Goal: Task Accomplishment & Management: Use online tool/utility

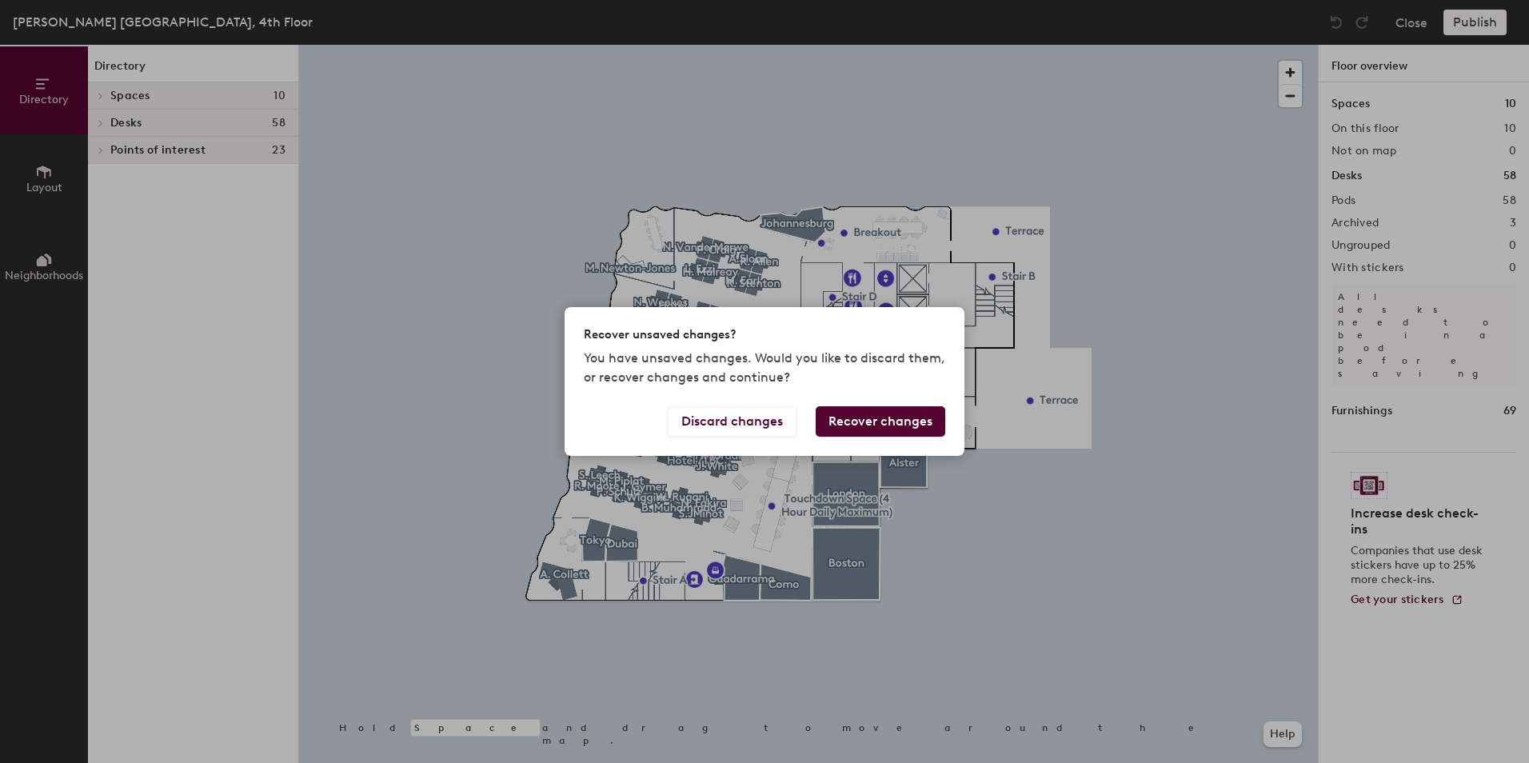
click at [862, 425] on button "Recover changes" at bounding box center [881, 421] width 130 height 30
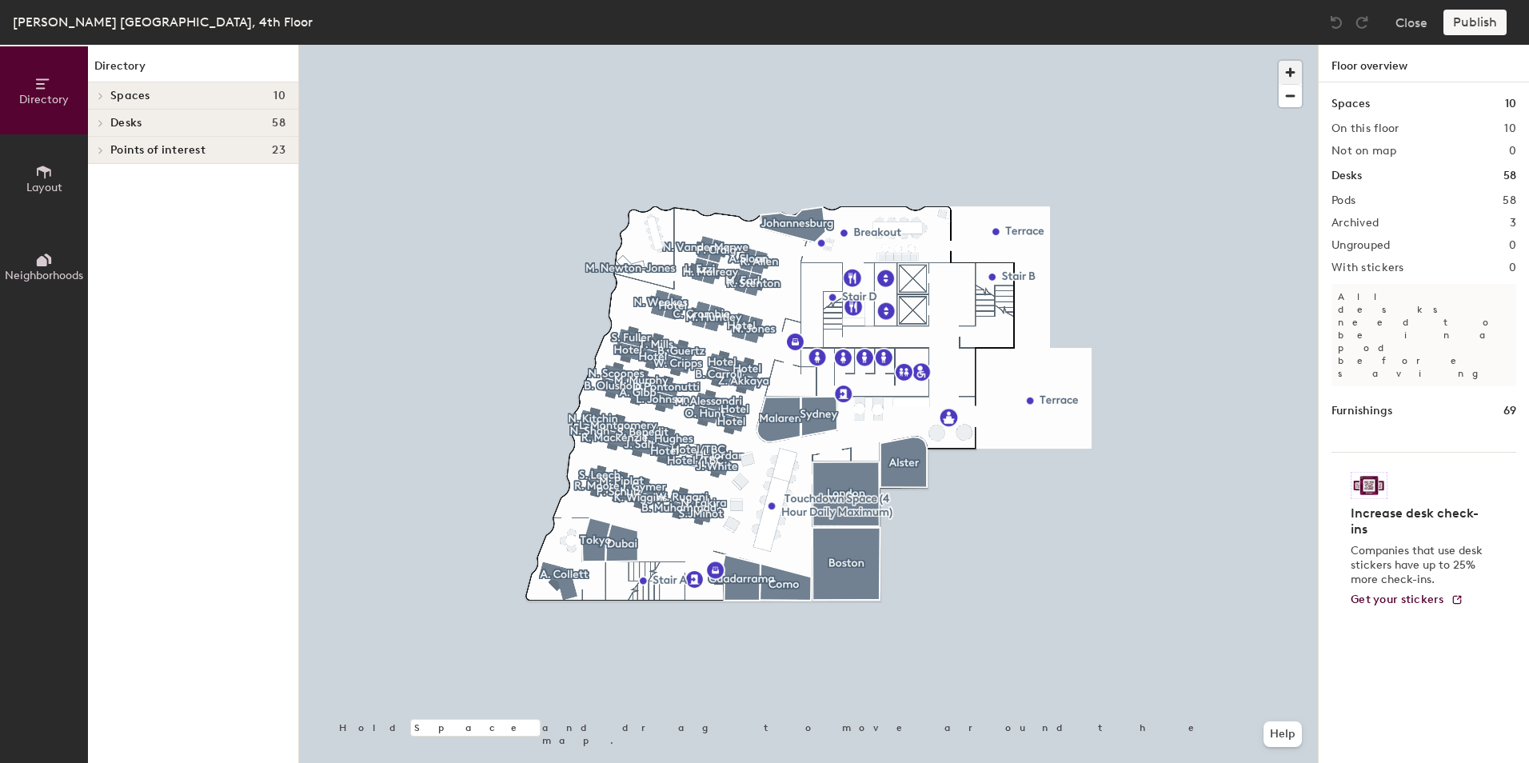
click at [1285, 76] on span "button" at bounding box center [1290, 72] width 23 height 23
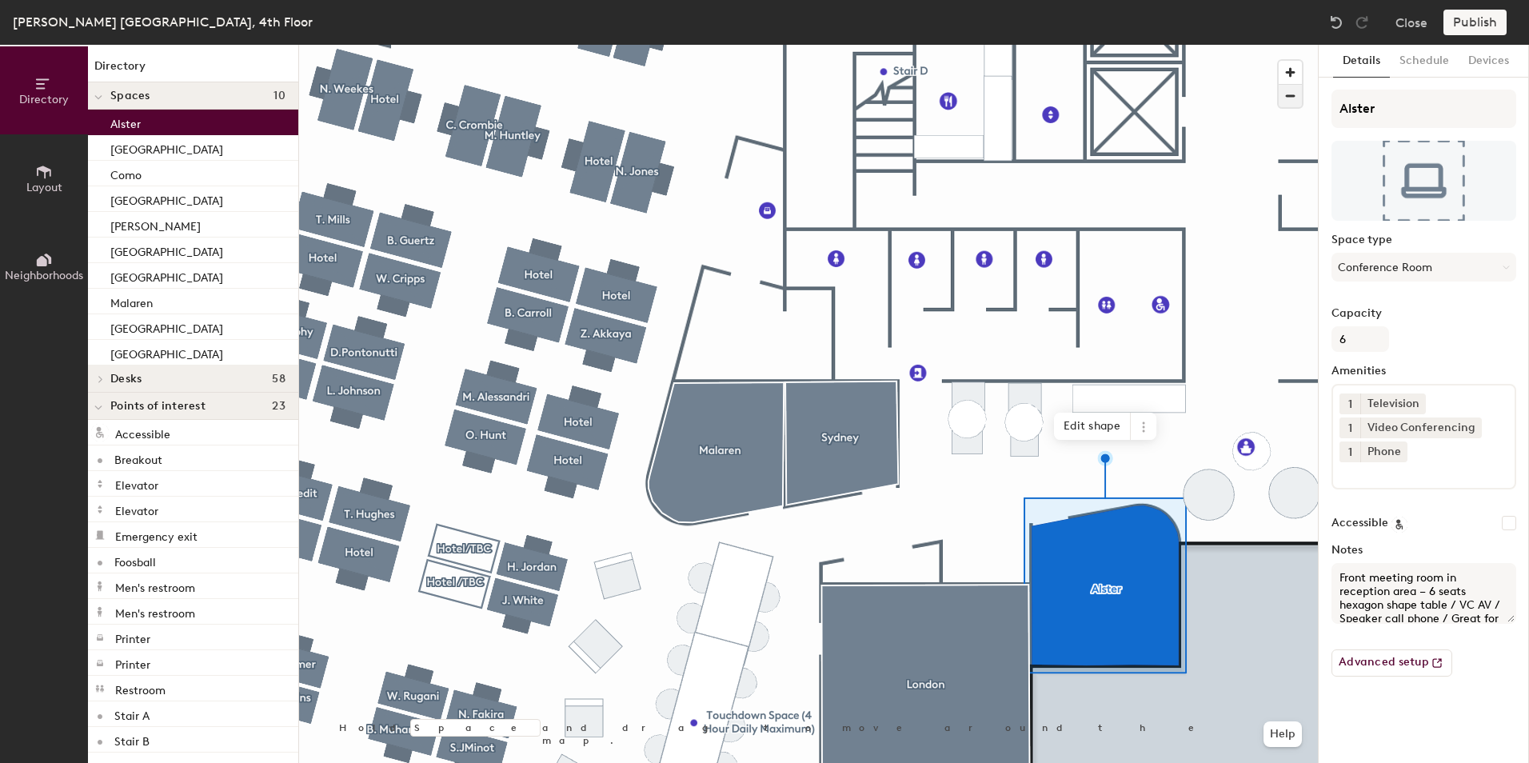
click at [1288, 94] on span "button" at bounding box center [1290, 96] width 23 height 22
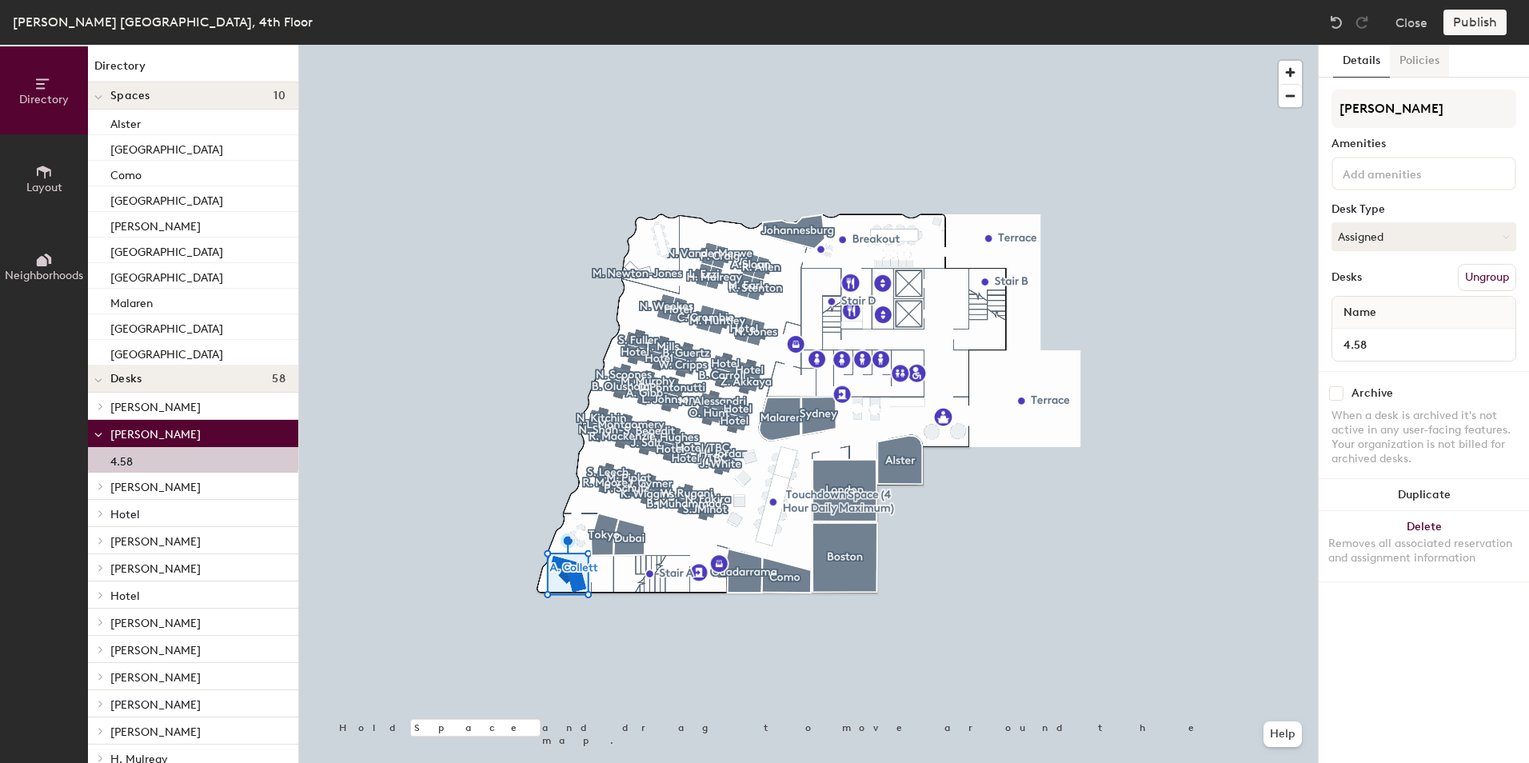
click at [1424, 55] on button "Policies" at bounding box center [1419, 61] width 59 height 33
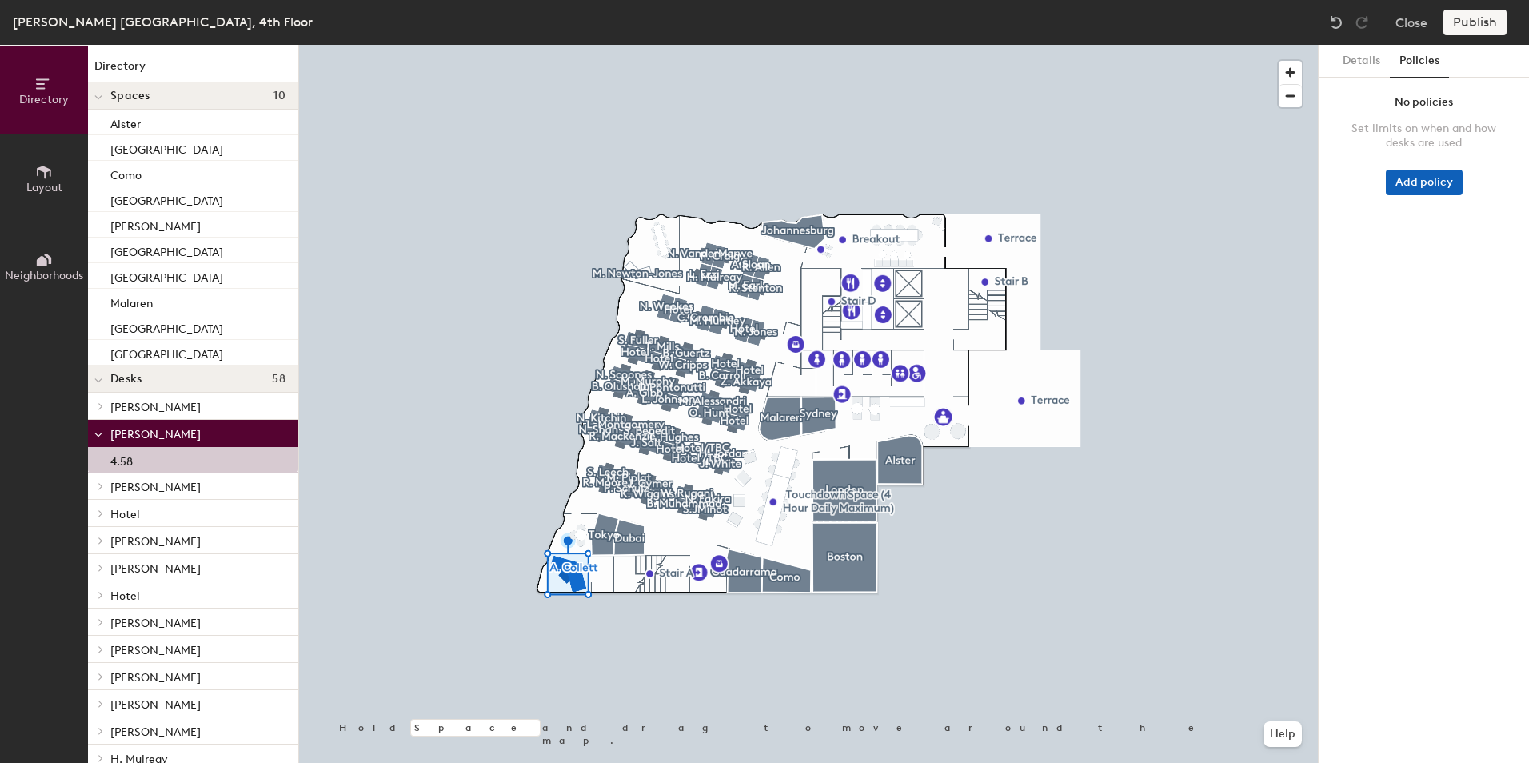
click at [1424, 182] on button "Add policy" at bounding box center [1424, 183] width 77 height 26
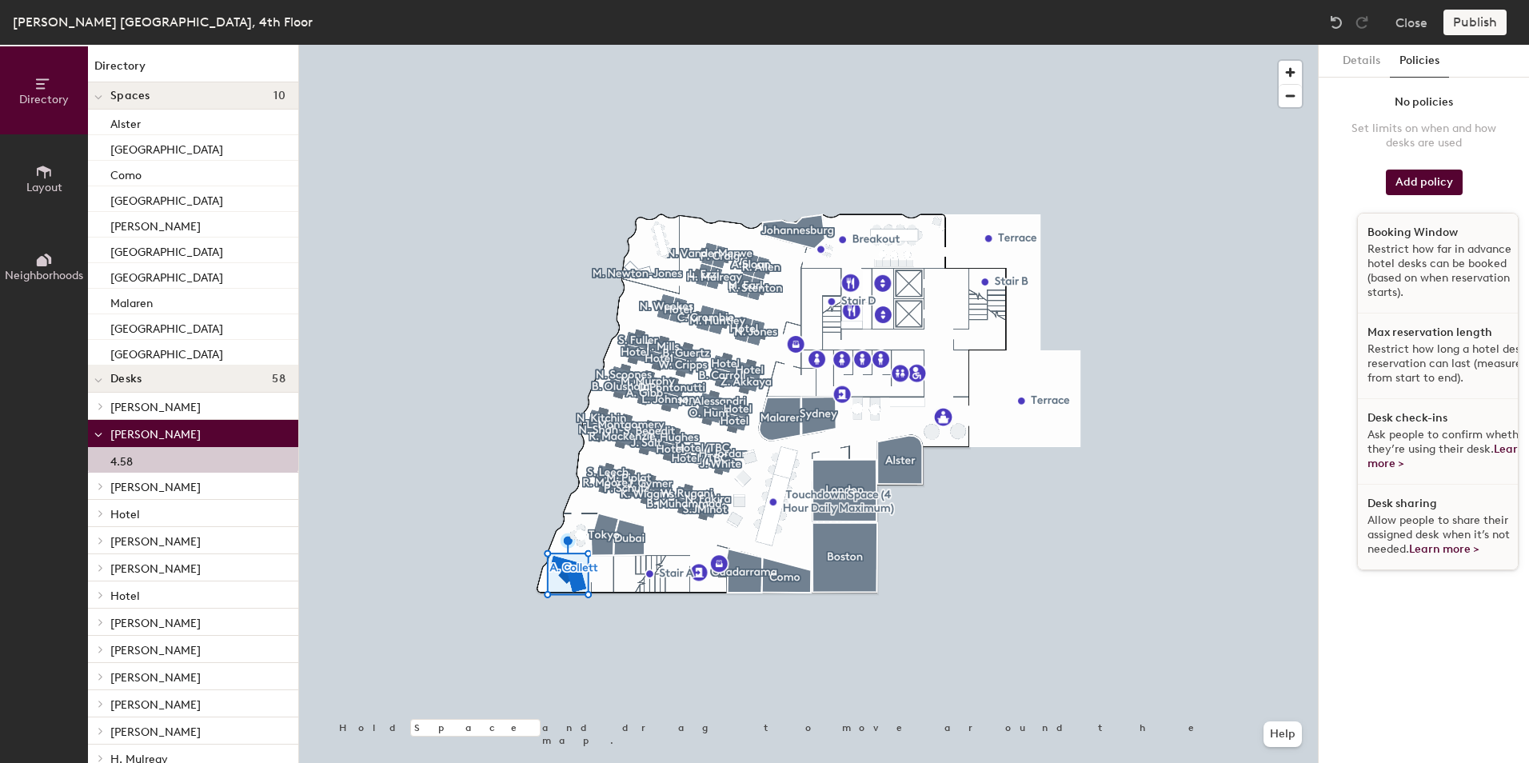
scroll to position [10, 0]
click at [1376, 455] on link "Learn more >" at bounding box center [1447, 456] width 158 height 28
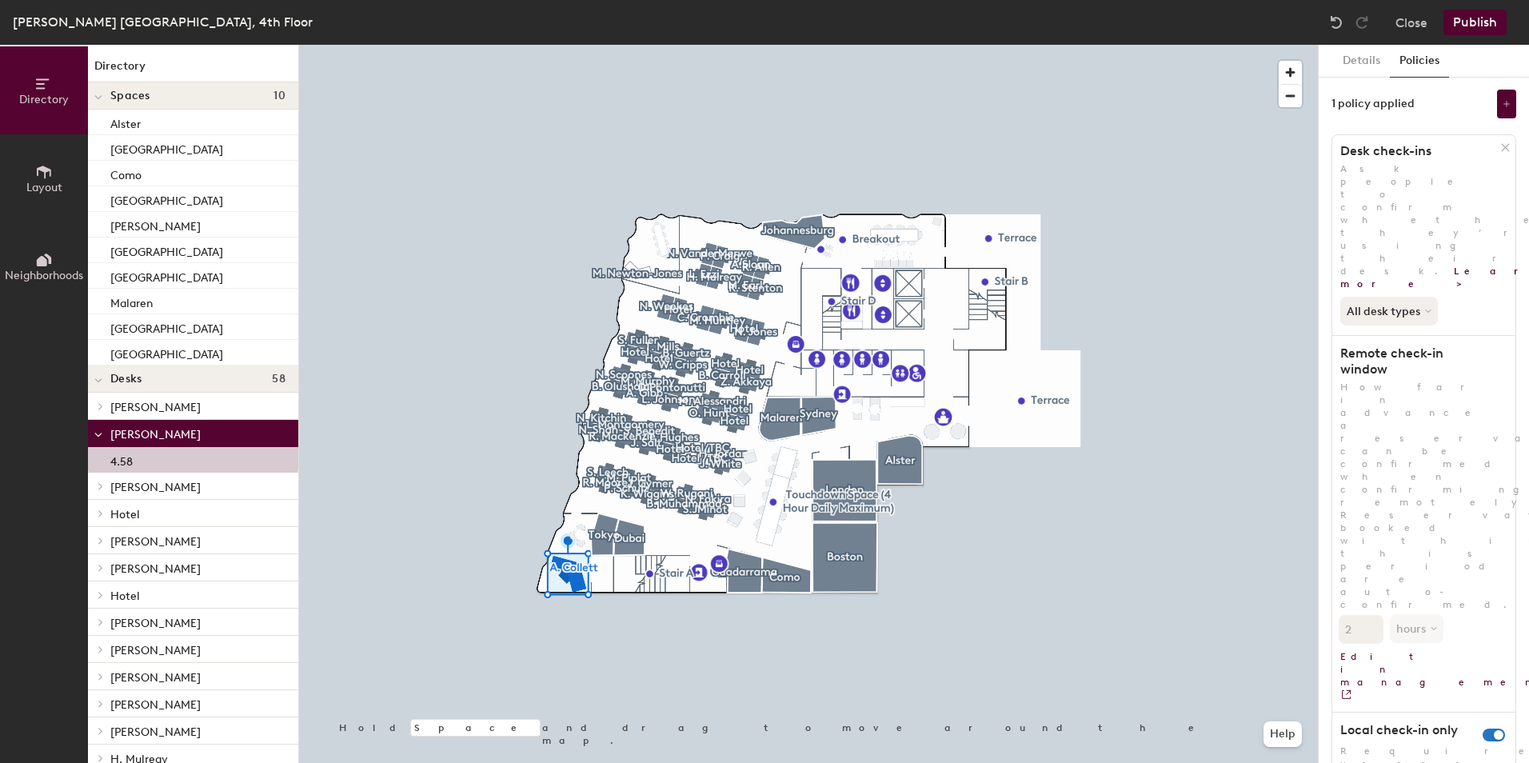
click at [1417, 297] on button "All desk types" at bounding box center [1390, 311] width 101 height 29
click at [1402, 336] on div "All desk types" at bounding box center [1390, 345] width 98 height 19
click at [1366, 59] on button "Details" at bounding box center [1361, 61] width 57 height 33
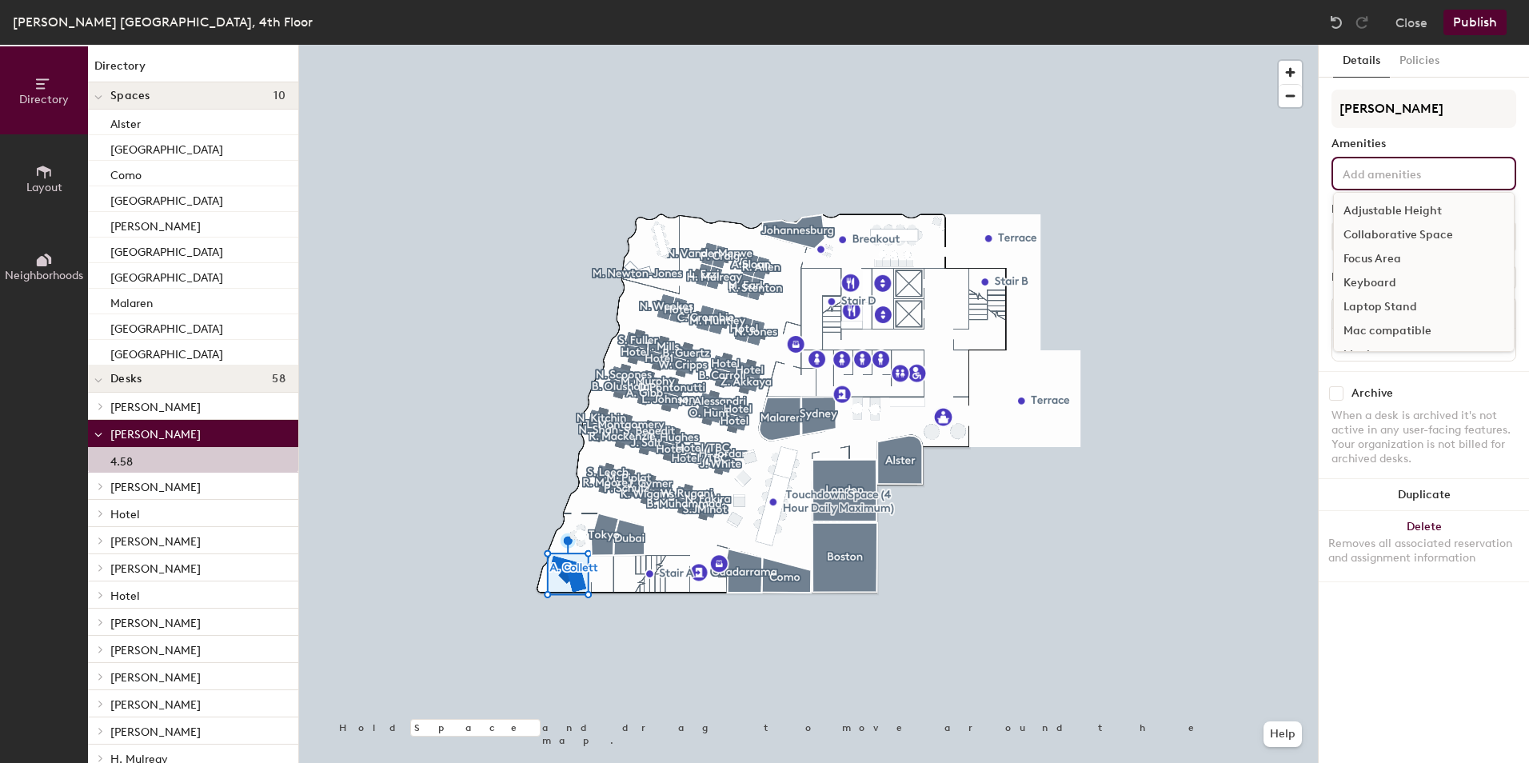
click at [1408, 172] on input at bounding box center [1412, 172] width 144 height 19
click at [1412, 138] on div "Amenities" at bounding box center [1424, 144] width 185 height 13
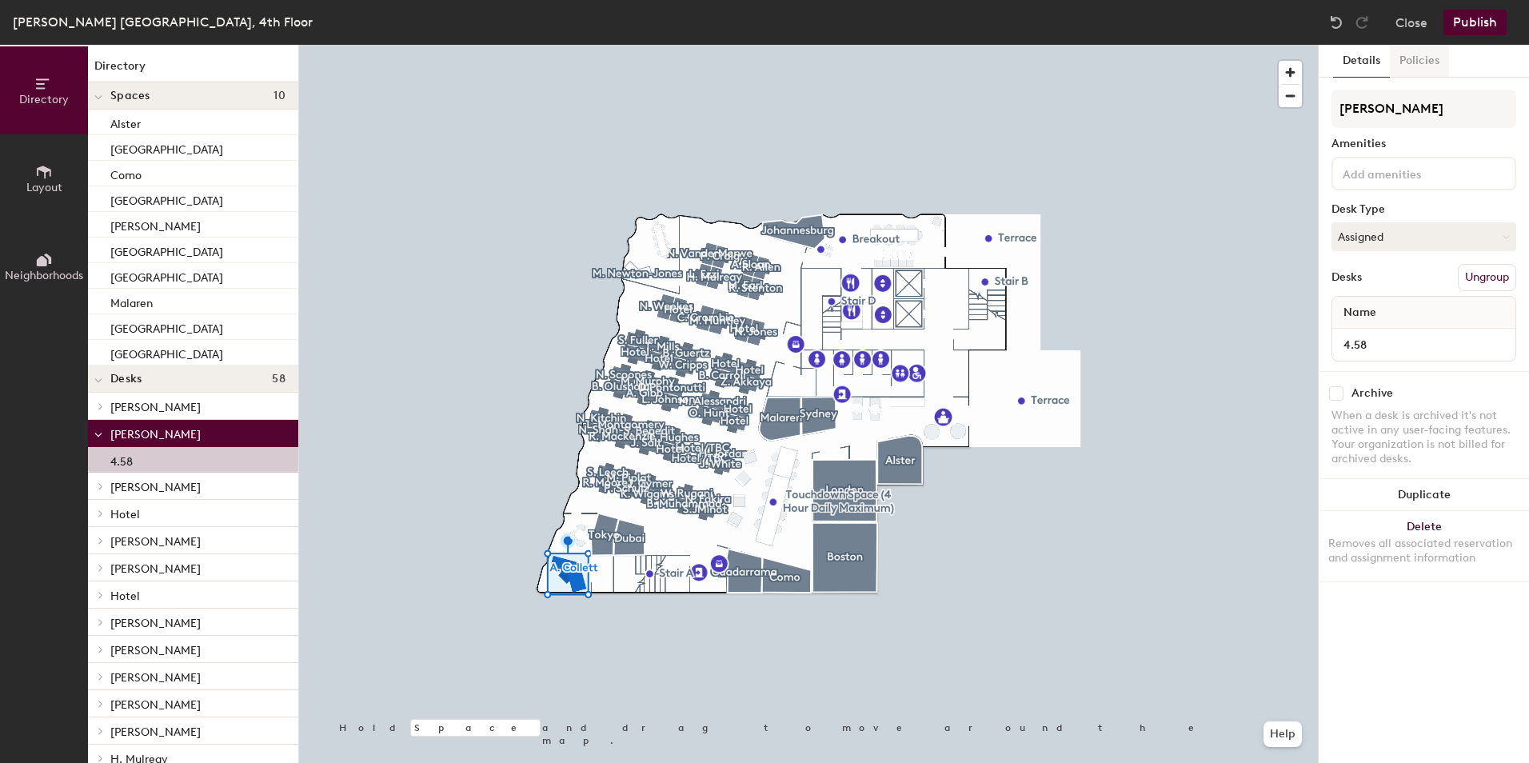
click at [1418, 62] on button "Policies" at bounding box center [1419, 61] width 59 height 33
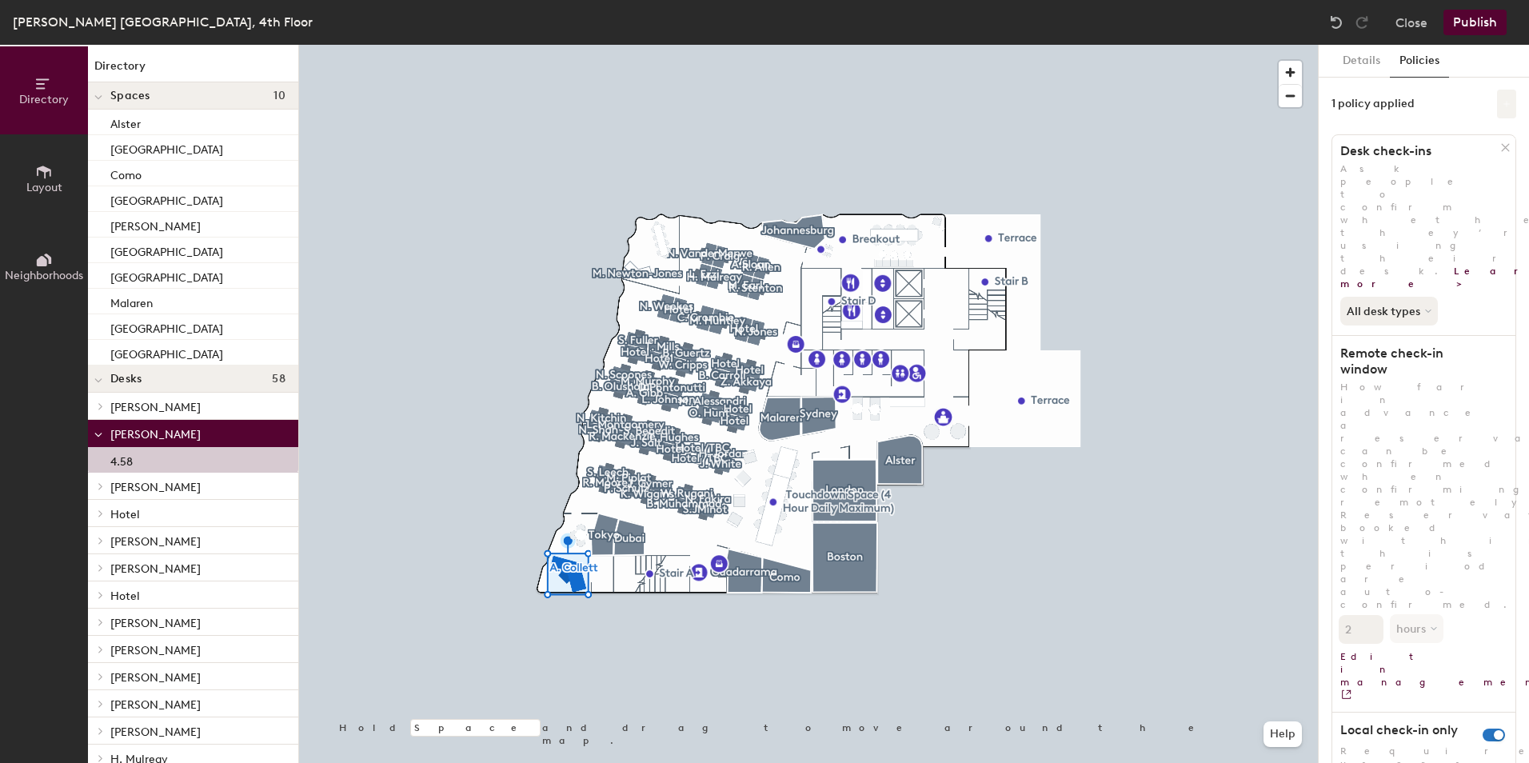
click at [1507, 103] on icon at bounding box center [1507, 104] width 6 height 6
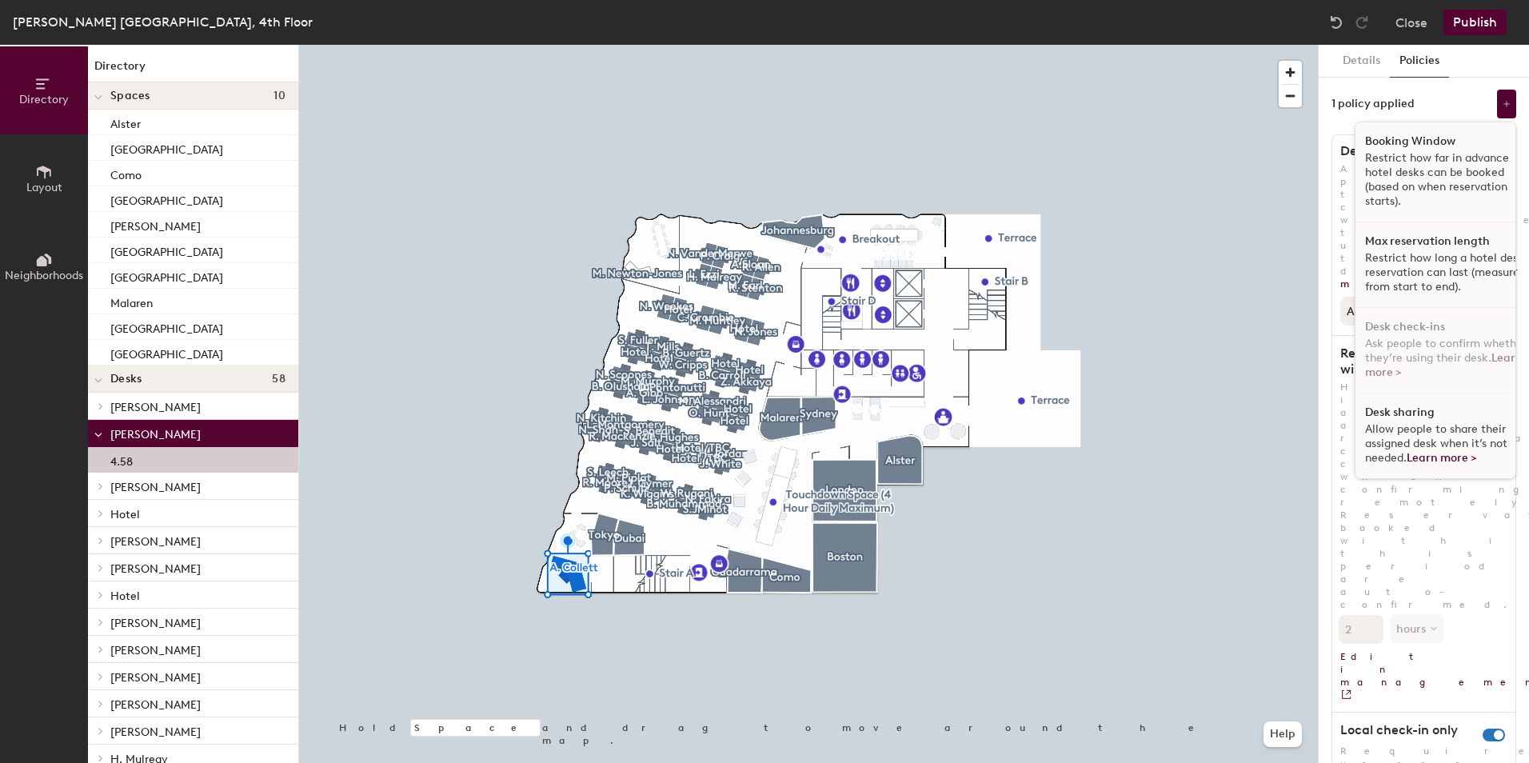
scroll to position [10, 0]
click at [1424, 451] on link "Learn more >" at bounding box center [1442, 458] width 70 height 14
